Goal: Communication & Community: Share content

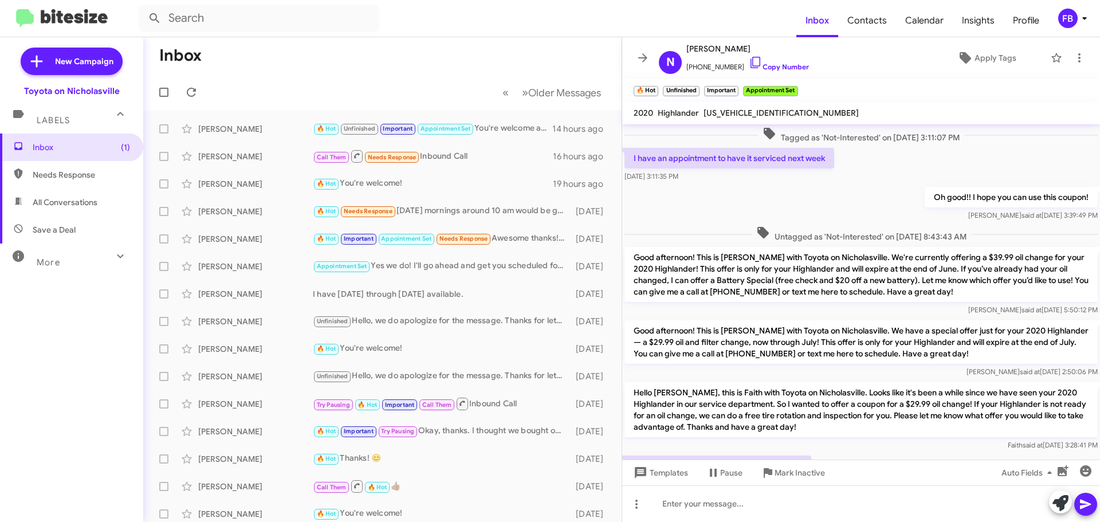
scroll to position [535, 0]
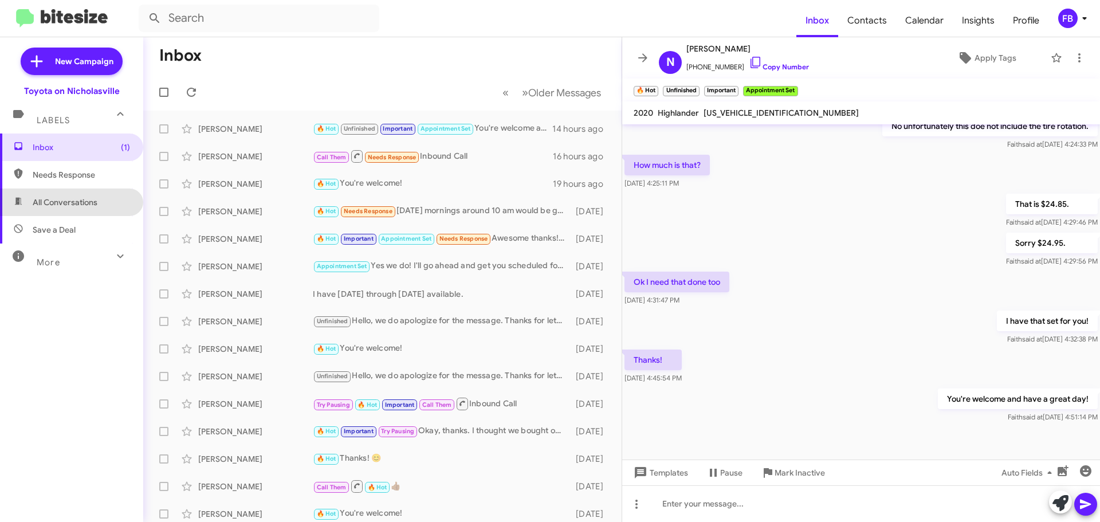
click at [76, 201] on span "All Conversations" at bounding box center [65, 202] width 65 height 11
type input "in:all-conversations"
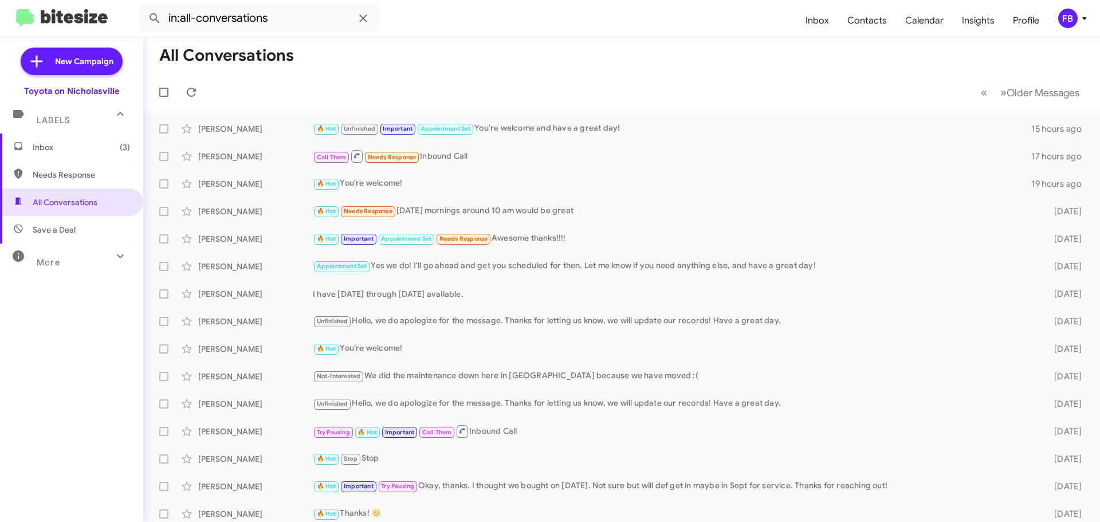
drag, startPoint x: 101, startPoint y: 143, endPoint x: 116, endPoint y: 143, distance: 14.9
click at [101, 143] on span "Inbox (3)" at bounding box center [81, 147] width 97 height 11
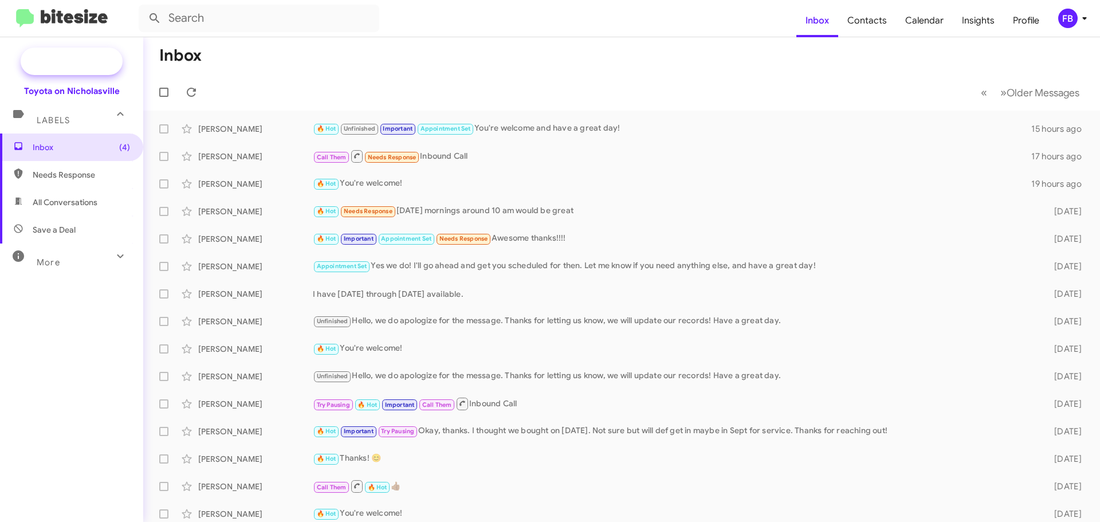
click at [62, 60] on span "New Campaign" at bounding box center [84, 61] width 58 height 11
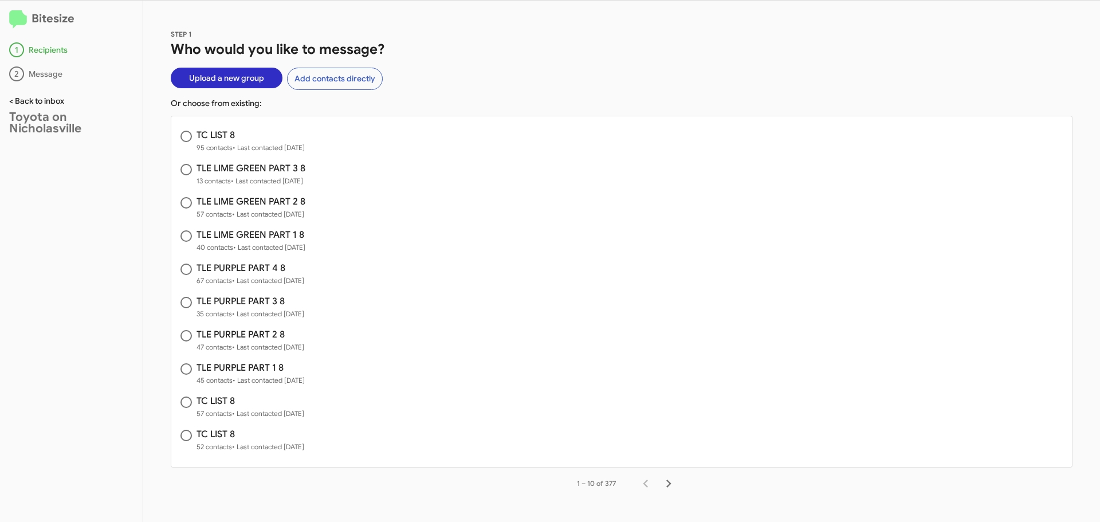
click at [20, 104] on link "< Back to inbox" at bounding box center [36, 101] width 55 height 10
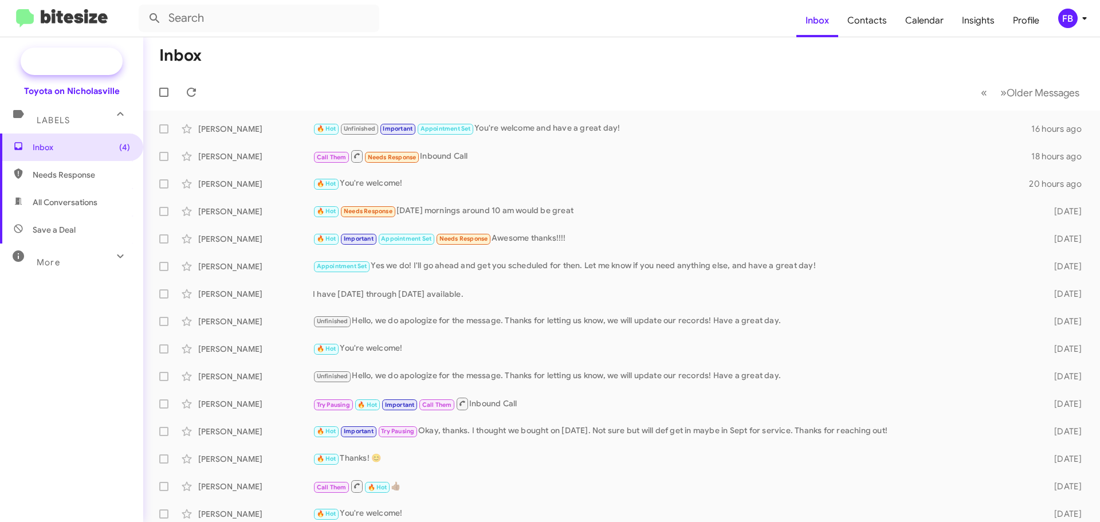
click at [79, 60] on span "New Campaign" at bounding box center [84, 61] width 58 height 11
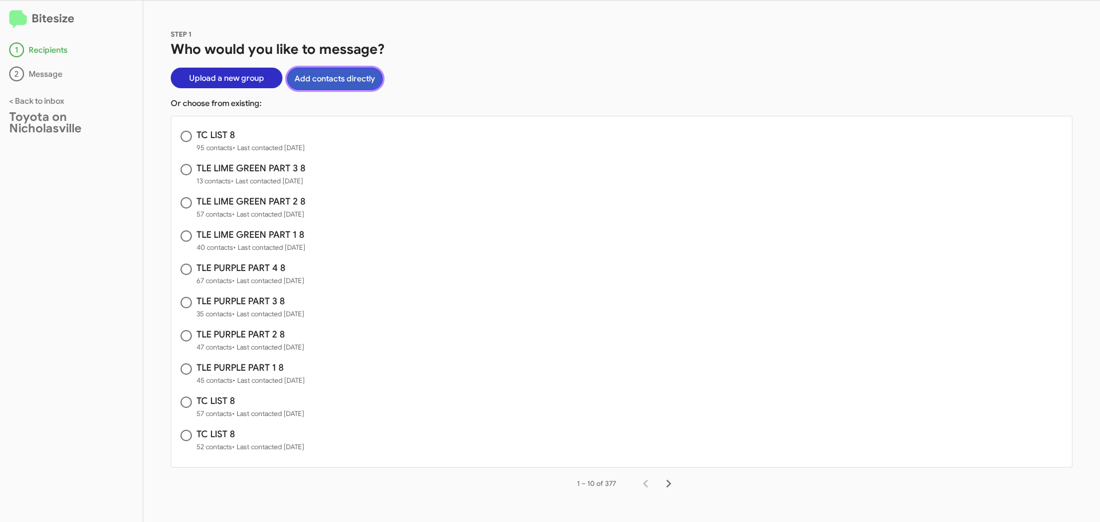
click at [342, 82] on button "Add contacts directly" at bounding box center [335, 79] width 96 height 22
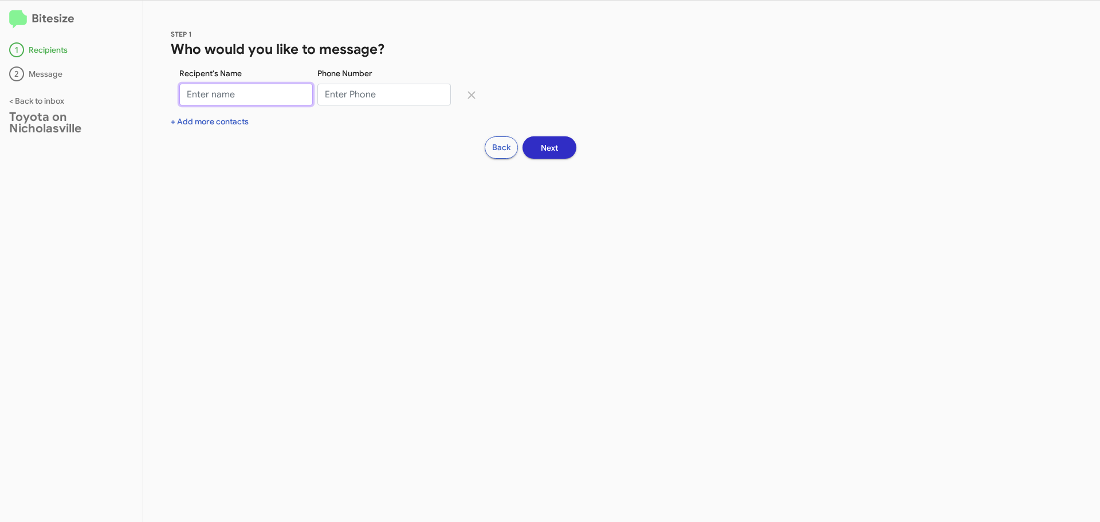
click at [215, 92] on input "Recipent's Name" at bounding box center [246, 95] width 134 height 22
type input "William Swann"
click at [352, 96] on input "Phone Number" at bounding box center [384, 95] width 134 height 22
paste input "8595593474"
type input "8595593474"
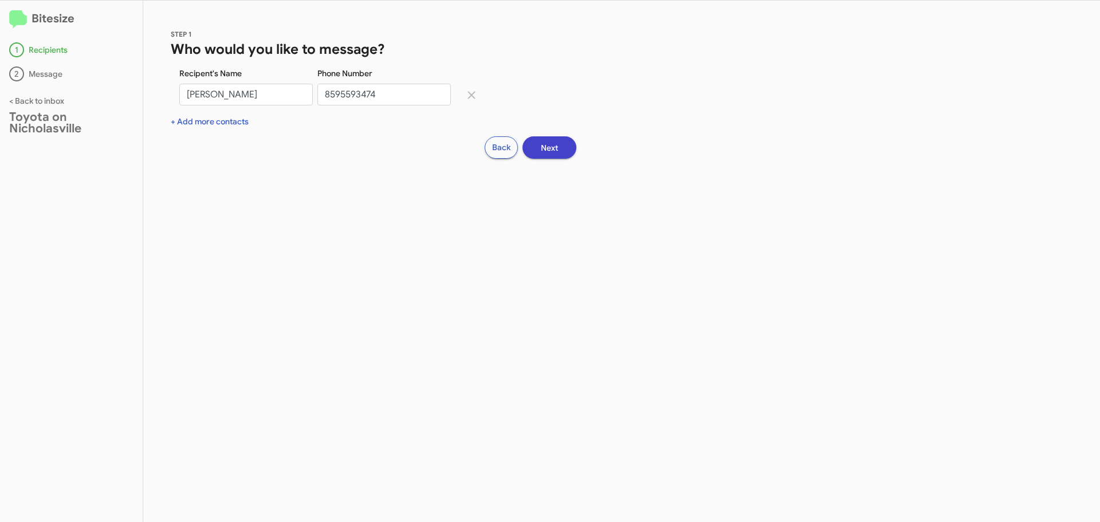
click at [557, 146] on span "Next" at bounding box center [549, 148] width 17 height 21
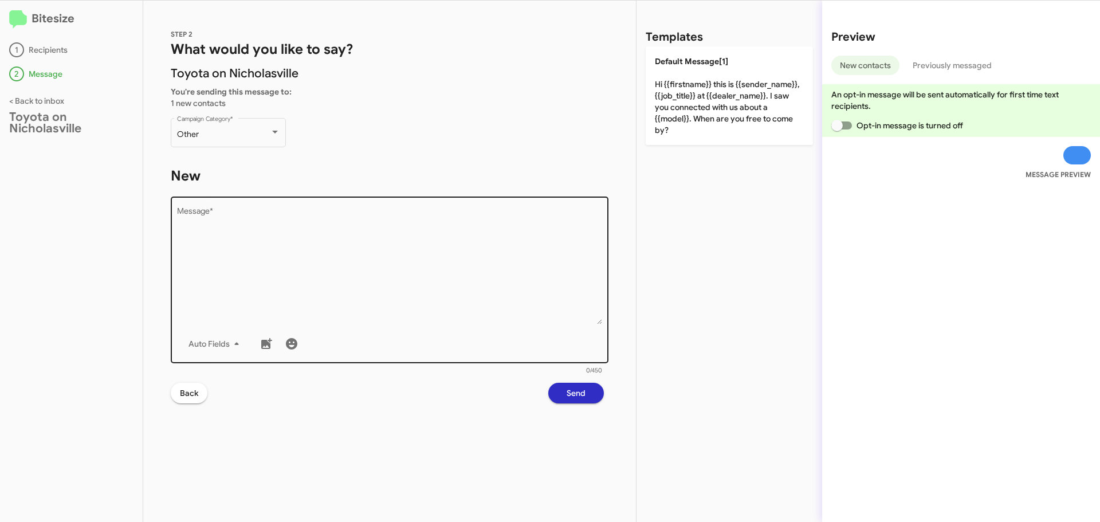
click at [193, 221] on textarea "Message *" at bounding box center [390, 265] width 426 height 117
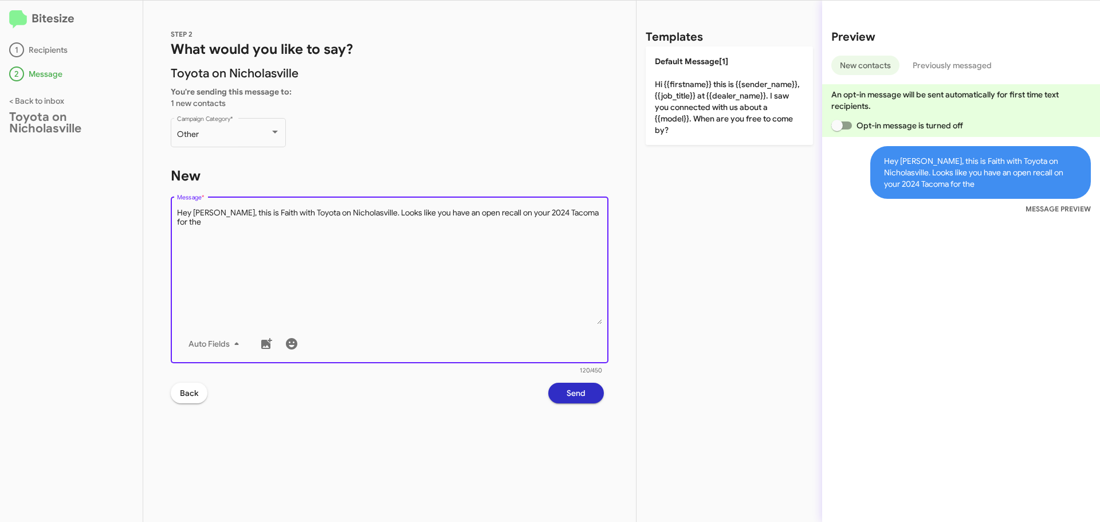
click at [593, 212] on textarea "Message *" at bounding box center [390, 265] width 426 height 117
paste textarea "Potential Loss of Brake Performance"
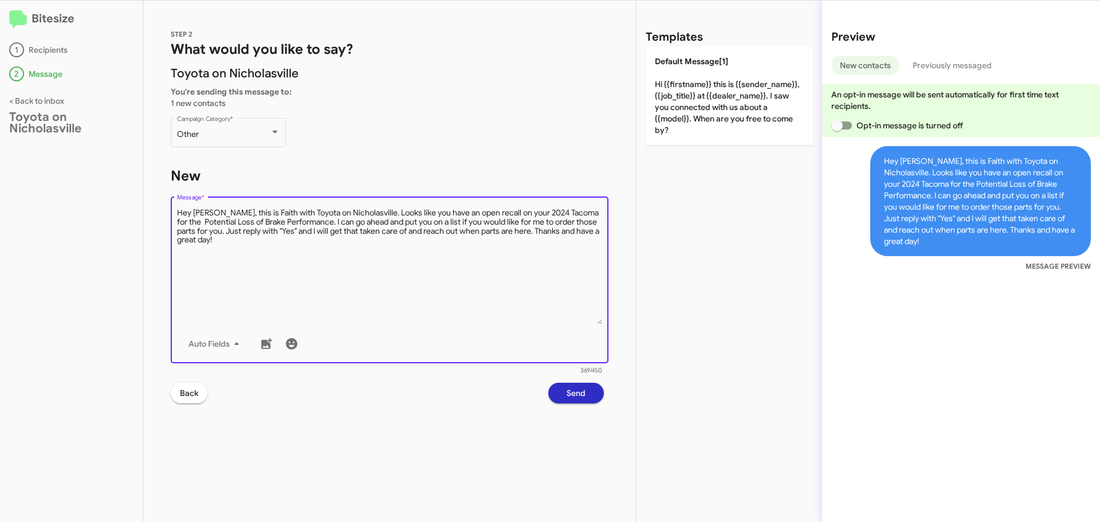
type textarea "Hey William, this is Faith with Toyota on Nicholasville. Looks like you have an…"
click at [575, 391] on span "Send" at bounding box center [576, 393] width 19 height 21
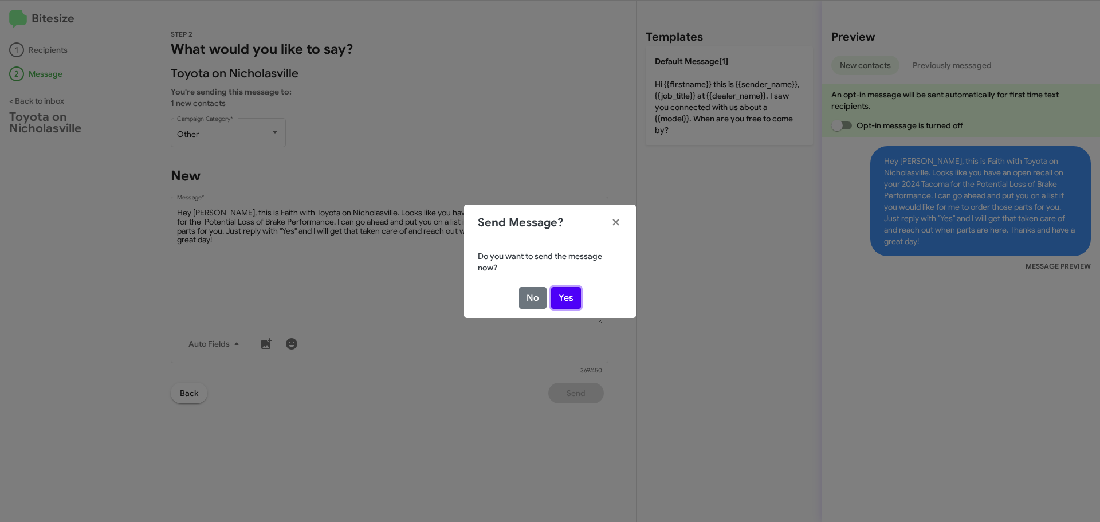
click at [564, 293] on button "Yes" at bounding box center [566, 298] width 30 height 22
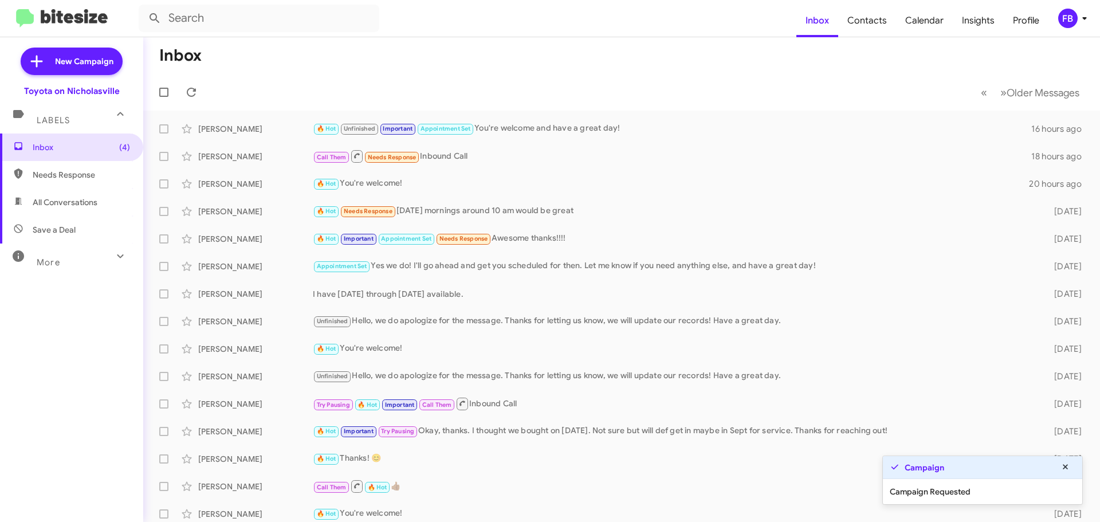
click at [55, 206] on span "All Conversations" at bounding box center [65, 202] width 65 height 11
type input "in:all-conversations"
